Goal: Task Accomplishment & Management: Use online tool/utility

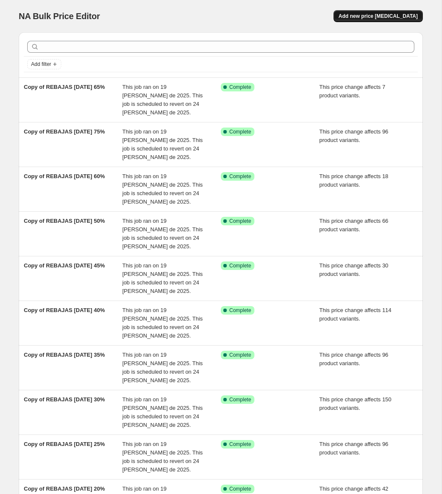
click at [376, 20] on button "Add new price [MEDICAL_DATA]" at bounding box center [377, 16] width 89 height 12
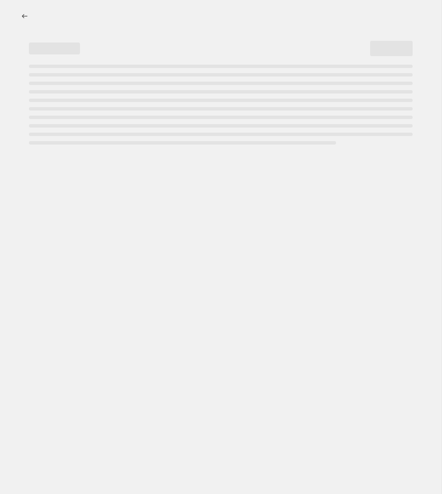
select select "percentage"
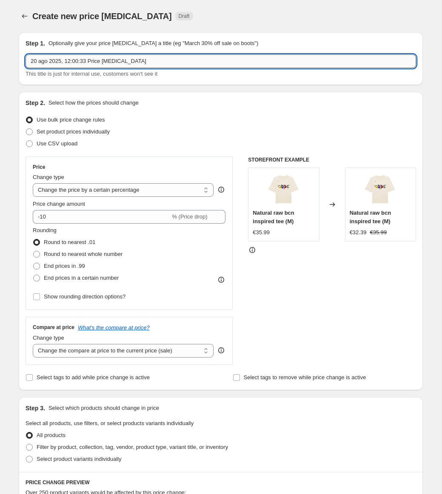
click at [140, 66] on input "20 ago 2025, 12:00:33 Price change job" at bounding box center [221, 61] width 390 height 14
drag, startPoint x: 141, startPoint y: 66, endPoint x: 137, endPoint y: 63, distance: 4.8
click at [141, 66] on input "20 ago 2025, 12:00:33 Price change job" at bounding box center [221, 61] width 390 height 14
click at [27, 22] on button "Price change jobs" at bounding box center [25, 16] width 12 height 12
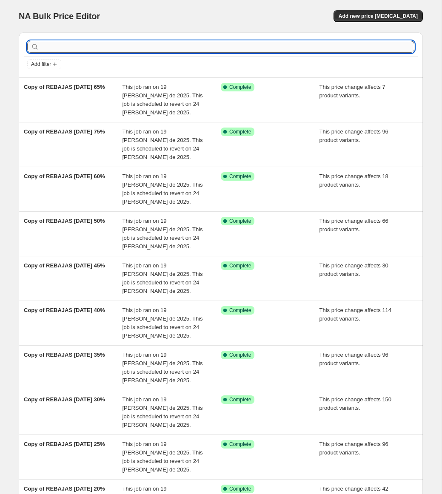
click at [97, 48] on input "text" at bounding box center [227, 47] width 373 height 12
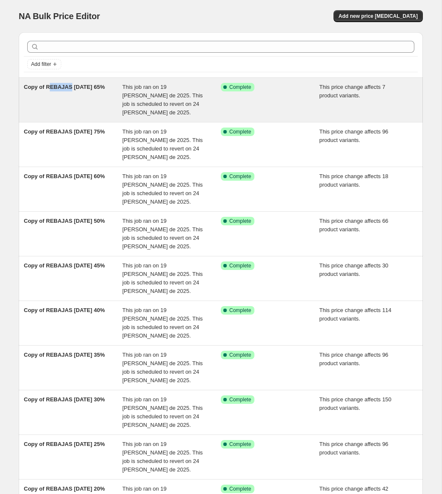
click at [48, 90] on div "Copy of REBAJAS [DATE] 65%" at bounding box center [73, 100] width 99 height 34
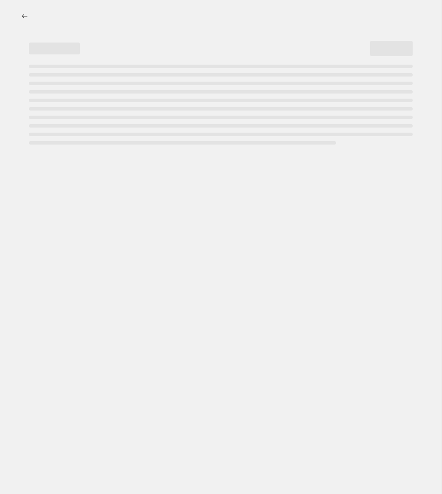
select select "pcap"
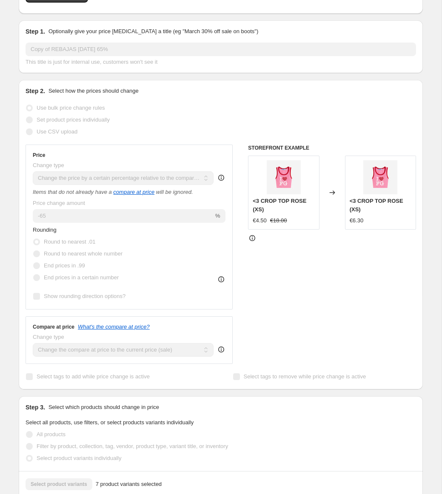
scroll to position [143, 0]
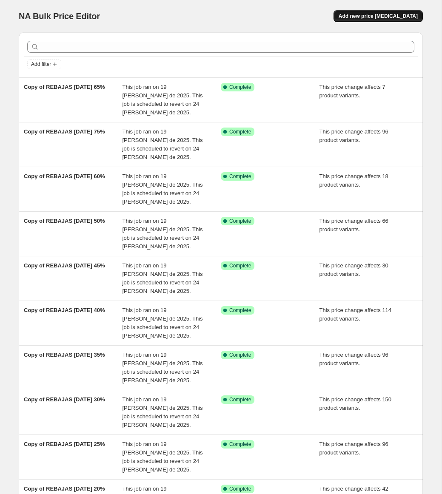
click at [372, 19] on span "Add new price [MEDICAL_DATA]" at bounding box center [378, 16] width 79 height 7
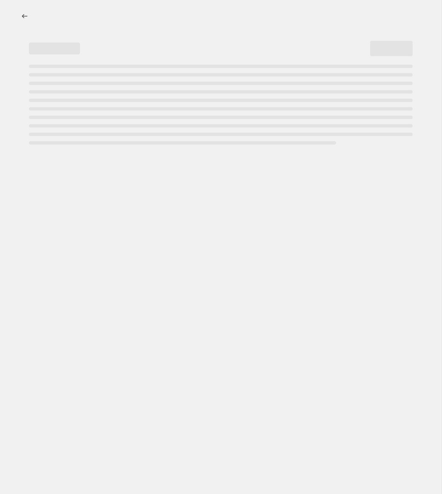
select select "percentage"
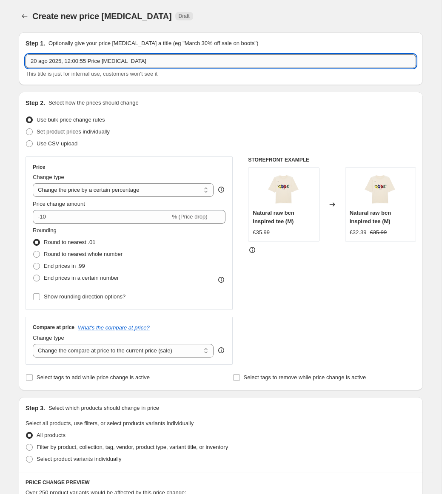
click at [111, 56] on input "20 ago 2025, 12:00:55 Price [MEDICAL_DATA]" at bounding box center [221, 61] width 390 height 14
type input "REBAJAS AGOSTO JULY PRODS"
click at [77, 189] on select "Change the price to a certain amount Change the price by a certain amount Chang…" at bounding box center [123, 190] width 181 height 14
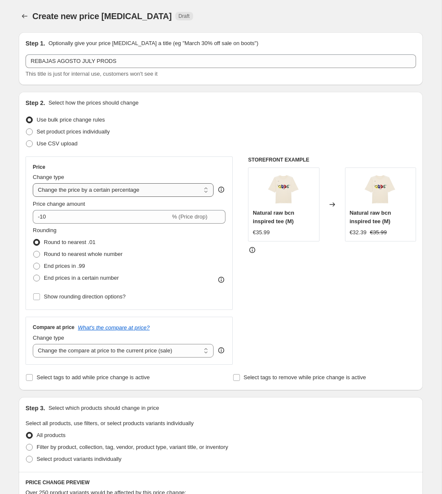
select select "pcap"
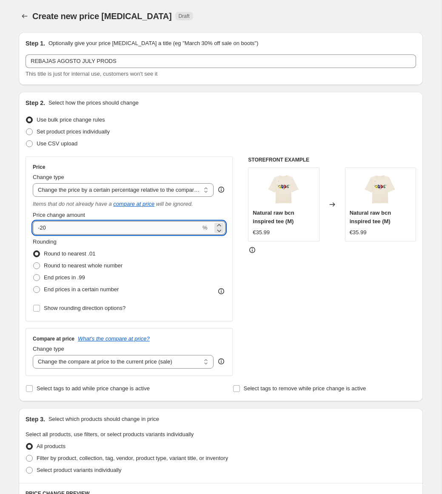
click at [90, 225] on input "-20" at bounding box center [117, 228] width 168 height 14
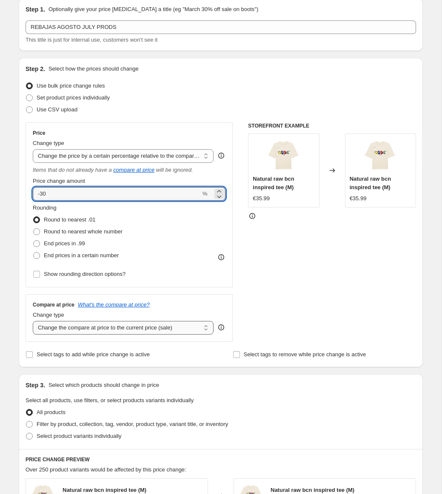
scroll to position [37, 0]
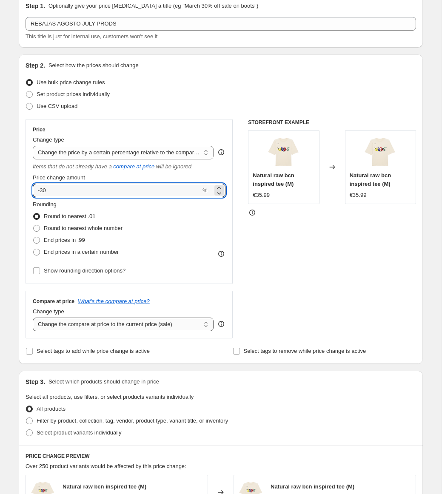
type input "-30"
click at [133, 327] on select "Change the compare at price to the current price (sale) Change the compare at p…" at bounding box center [123, 325] width 181 height 14
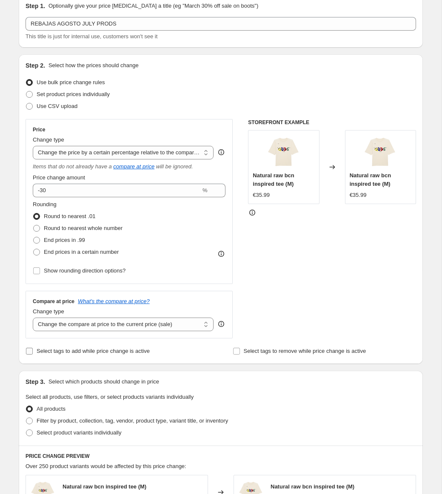
click at [108, 350] on span "Select tags to add while price change is active" at bounding box center [93, 351] width 113 height 6
click at [33, 350] on input "Select tags to add while price change is active" at bounding box center [29, 351] width 7 height 7
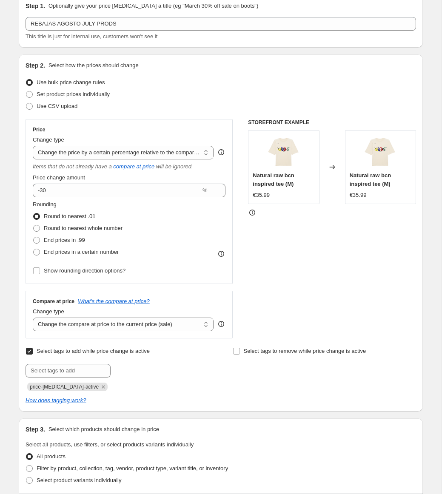
click at [116, 350] on span "Select tags to add while price change is active" at bounding box center [93, 351] width 113 height 6
click at [33, 350] on input "Select tags to add while price change is active" at bounding box center [29, 351] width 7 height 7
checkbox input "false"
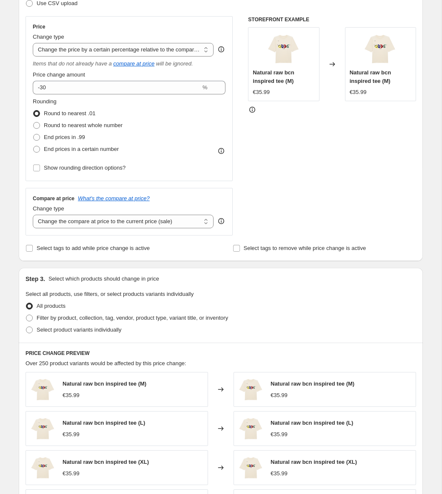
scroll to position [184, 0]
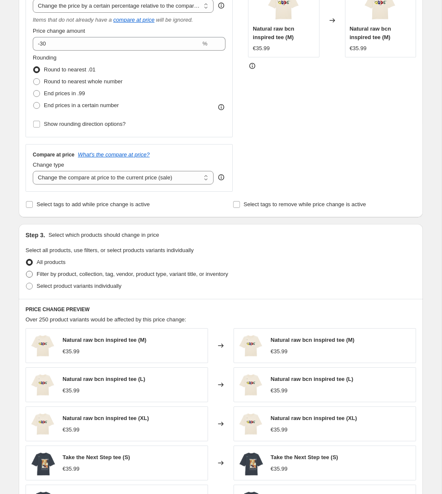
click at [72, 271] on span "Filter by product, collection, tag, vendor, product type, variant title, or inv…" at bounding box center [132, 274] width 191 height 6
click at [26, 271] on input "Filter by product, collection, tag, vendor, product type, variant title, or inv…" at bounding box center [26, 271] width 0 height 0
radio input "true"
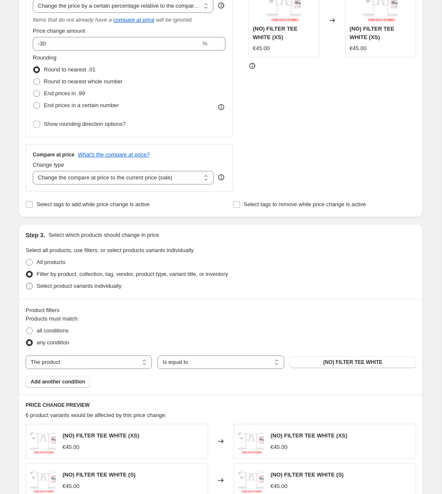
click at [66, 286] on span "Select product variants individually" at bounding box center [79, 286] width 85 height 6
click at [26, 283] on input "Select product variants individually" at bounding box center [26, 283] width 0 height 0
radio input "true"
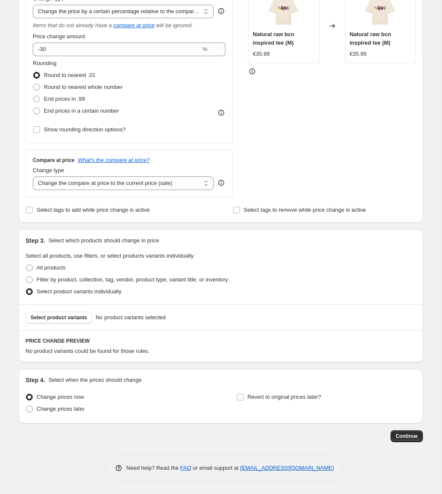
scroll to position [177, 0]
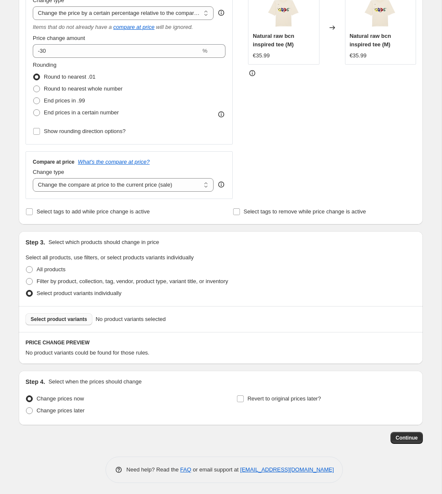
click at [91, 315] on button "Select product variants" at bounding box center [59, 319] width 67 height 12
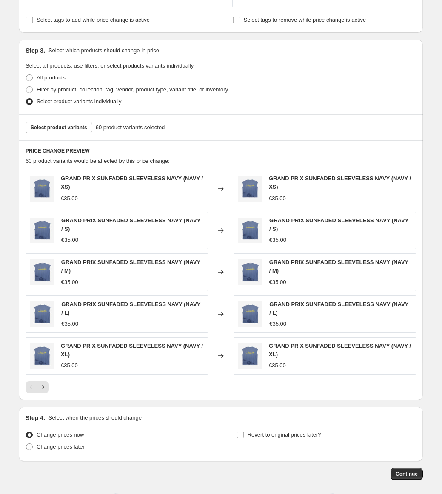
scroll to position [403, 0]
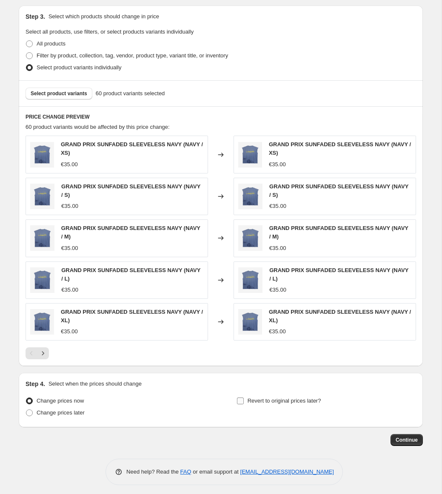
click at [246, 397] on label "Revert to original prices later?" at bounding box center [278, 401] width 85 height 12
click at [244, 398] on input "Revert to original prices later?" at bounding box center [240, 401] width 7 height 7
checkbox input "true"
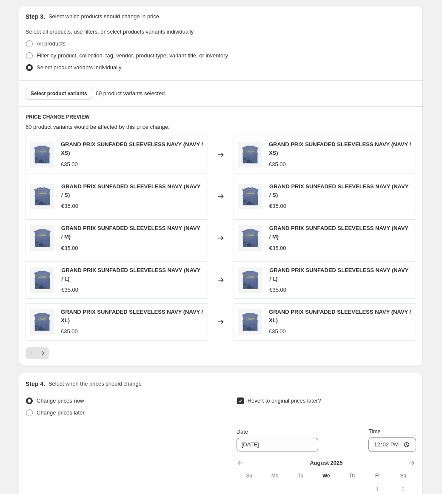
scroll to position [562, 0]
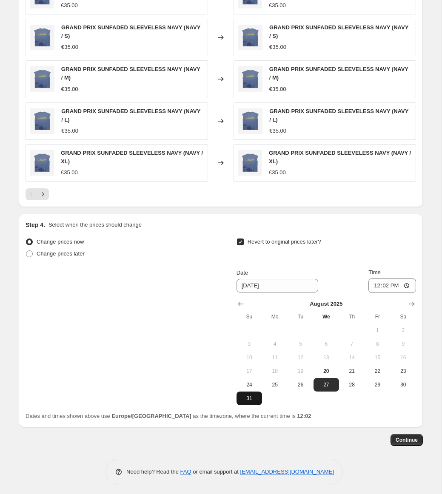
click at [254, 392] on button "31" at bounding box center [249, 399] width 26 height 14
type input "[DATE]"
click at [400, 282] on input "12:02" at bounding box center [392, 286] width 48 height 14
type input "23:59"
click at [250, 386] on button "24" at bounding box center [249, 385] width 26 height 14
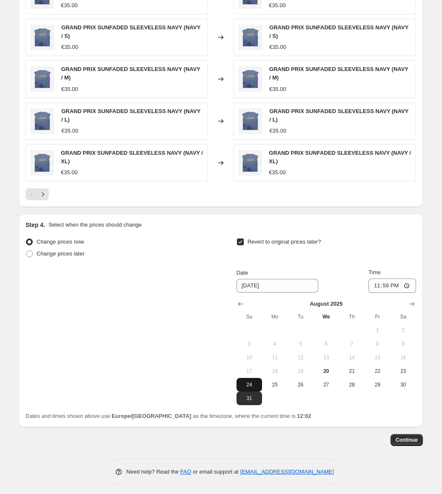
type input "[DATE]"
click at [401, 437] on span "Continue" at bounding box center [407, 440] width 22 height 7
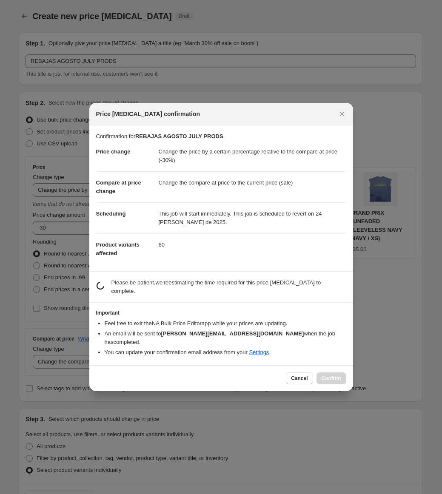
scroll to position [0, 0]
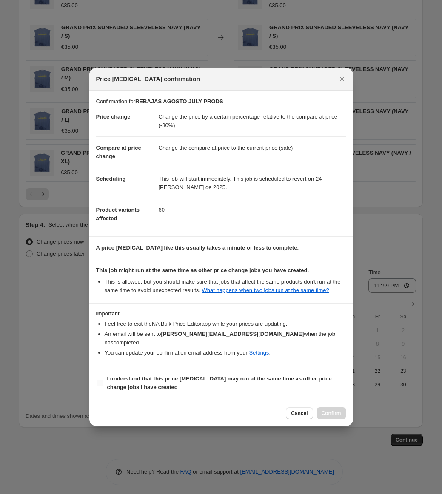
click at [152, 379] on b "I understand that this price [MEDICAL_DATA] may run at the same time as other p…" at bounding box center [219, 383] width 225 height 15
click at [103, 380] on input "I understand that this price [MEDICAL_DATA] may run at the same time as other p…" at bounding box center [100, 383] width 7 height 7
checkbox input "true"
click at [341, 414] on button "Confirm" at bounding box center [331, 413] width 30 height 12
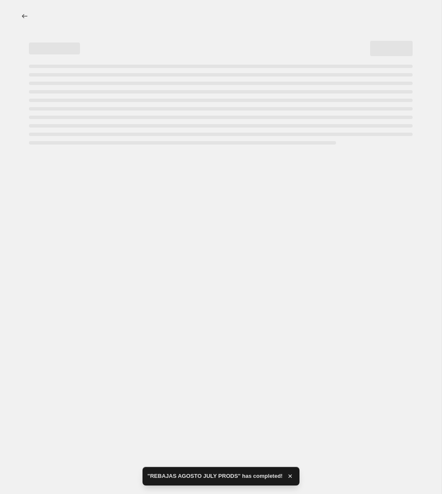
select select "pcap"
